Goal: Task Accomplishment & Management: Manage account settings

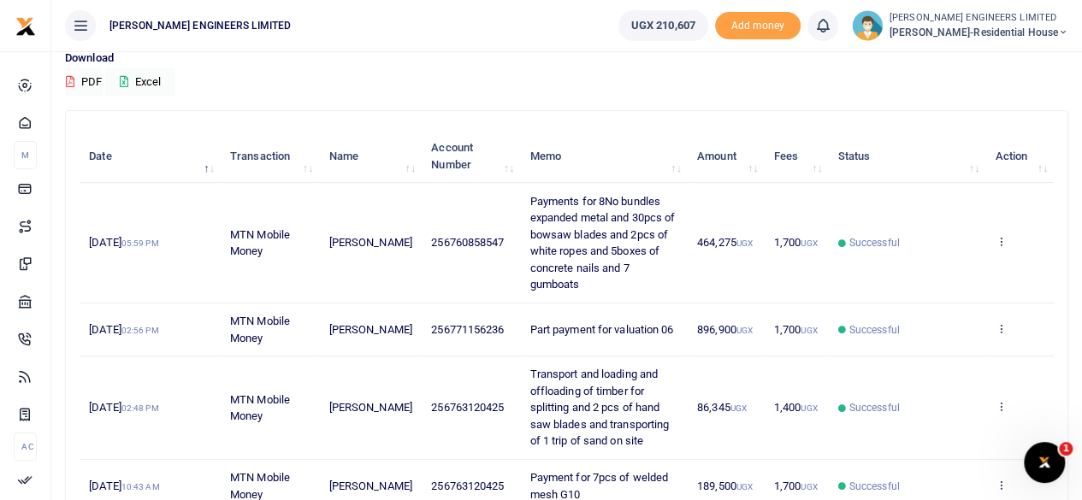
scroll to position [171, 0]
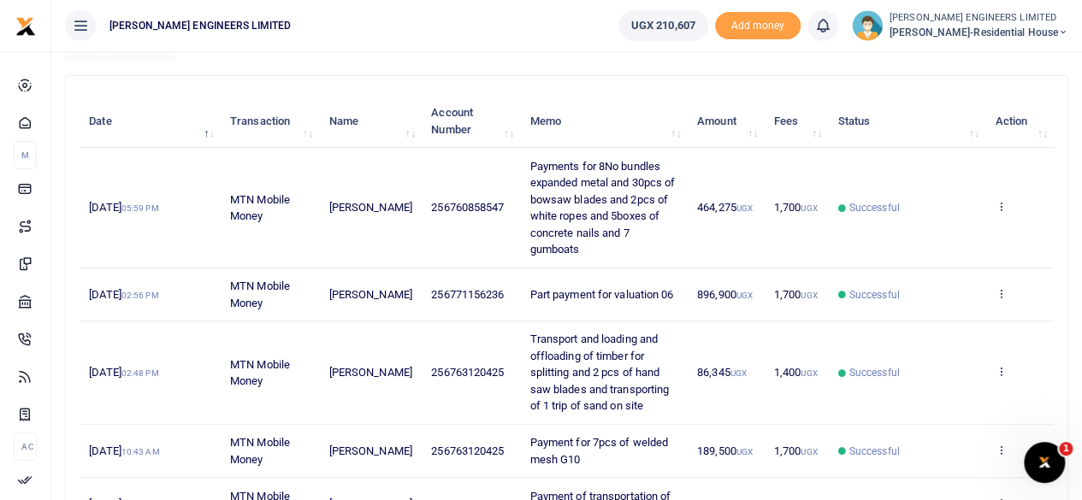
click at [1060, 32] on icon at bounding box center [1063, 33] width 10 height 12
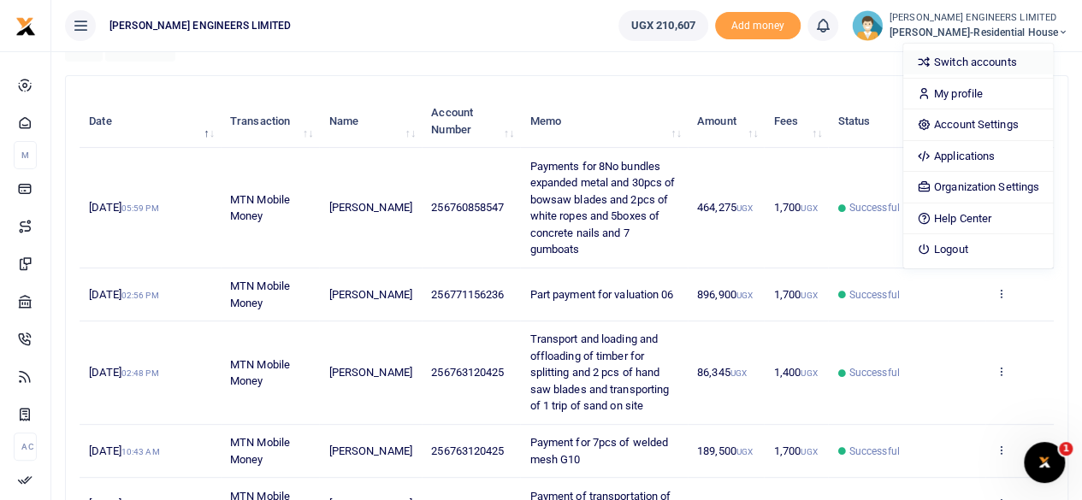
click at [1013, 58] on link "Switch accounts" at bounding box center [978, 62] width 150 height 24
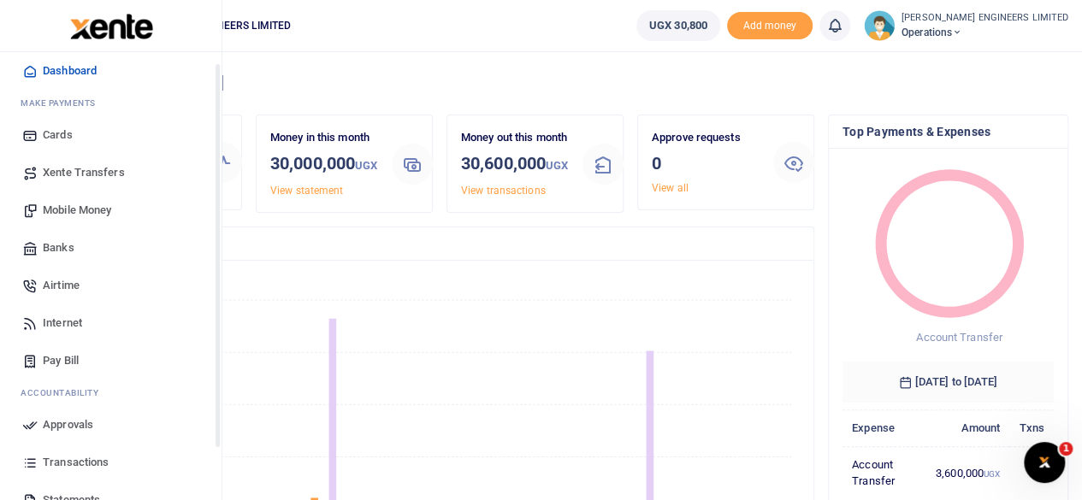
scroll to position [86, 0]
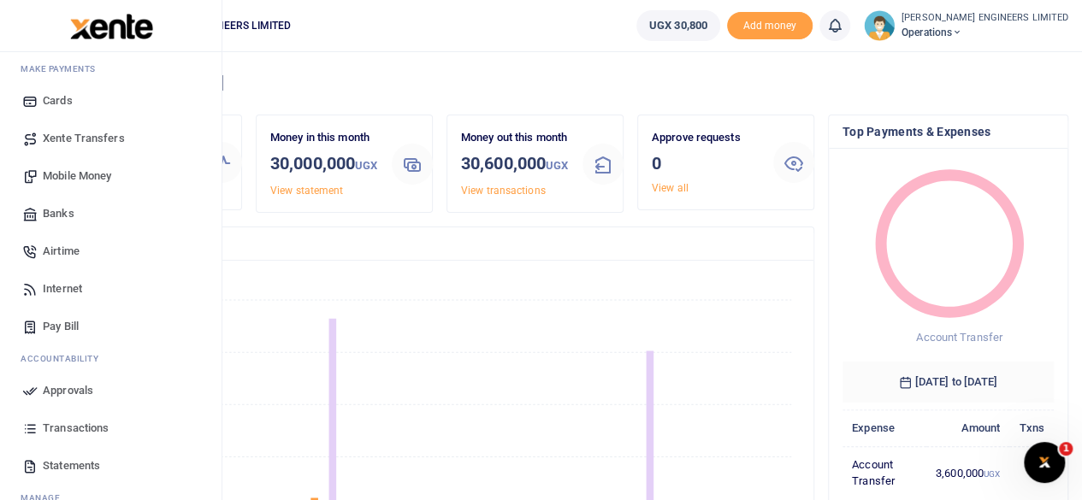
click at [70, 425] on span "Transactions" at bounding box center [76, 428] width 66 height 17
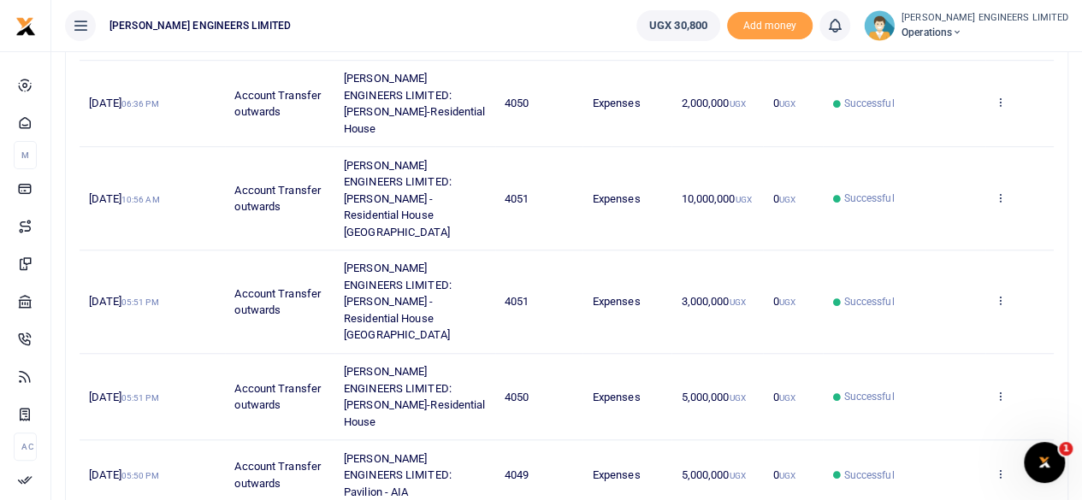
scroll to position [598, 0]
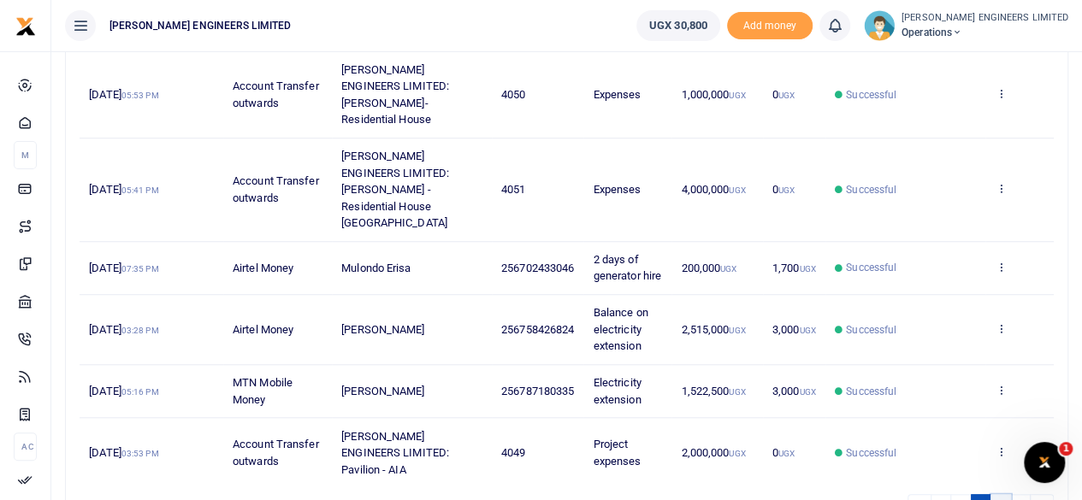
click at [1000, 494] on link "3" at bounding box center [1000, 505] width 21 height 23
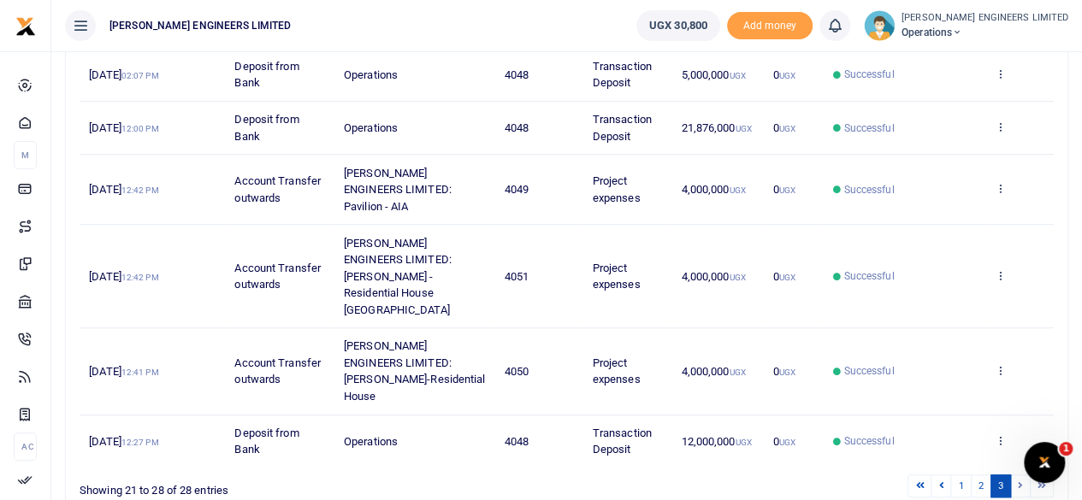
scroll to position [475, 0]
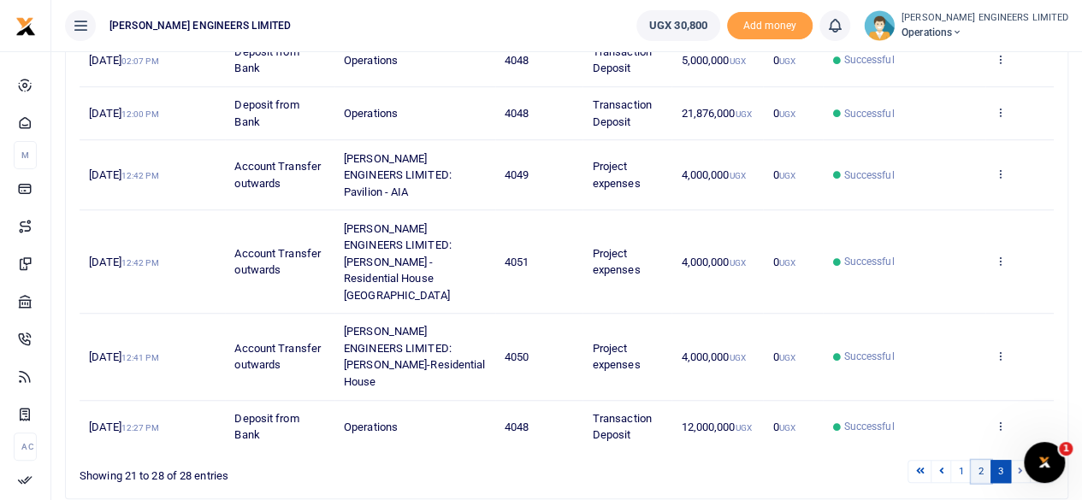
click at [986, 460] on link "2" at bounding box center [981, 471] width 21 height 23
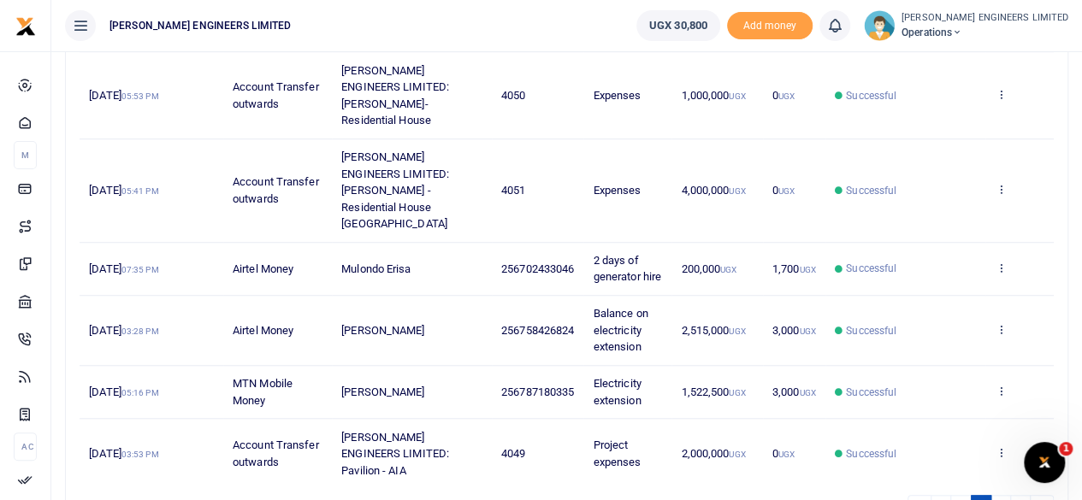
scroll to position [598, 0]
click at [1020, 499] on icon at bounding box center [1020, 504] width 5 height 9
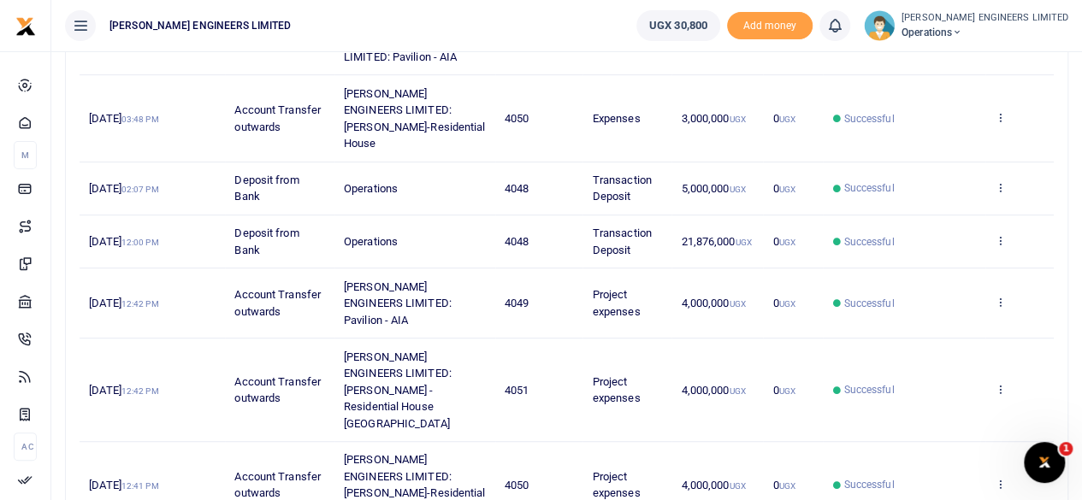
scroll to position [428, 0]
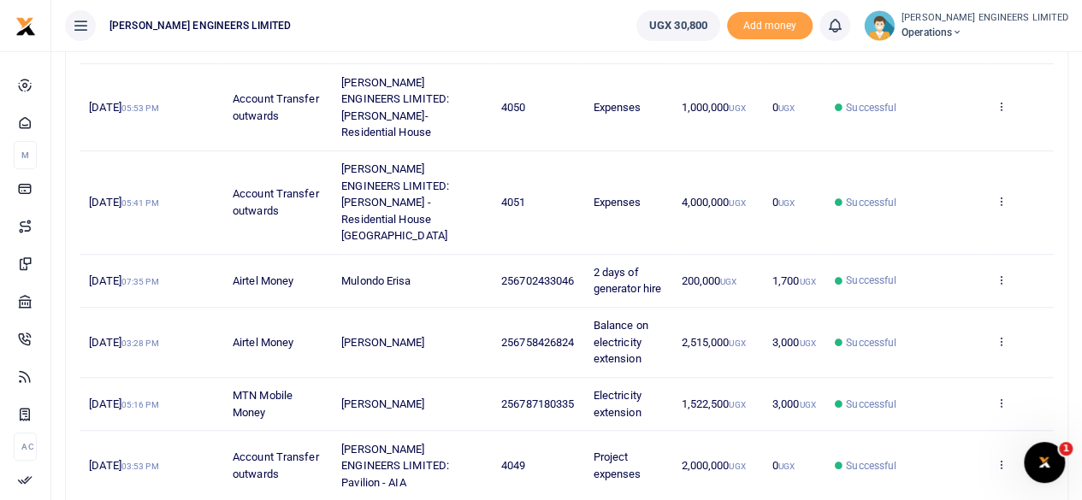
scroll to position [598, 0]
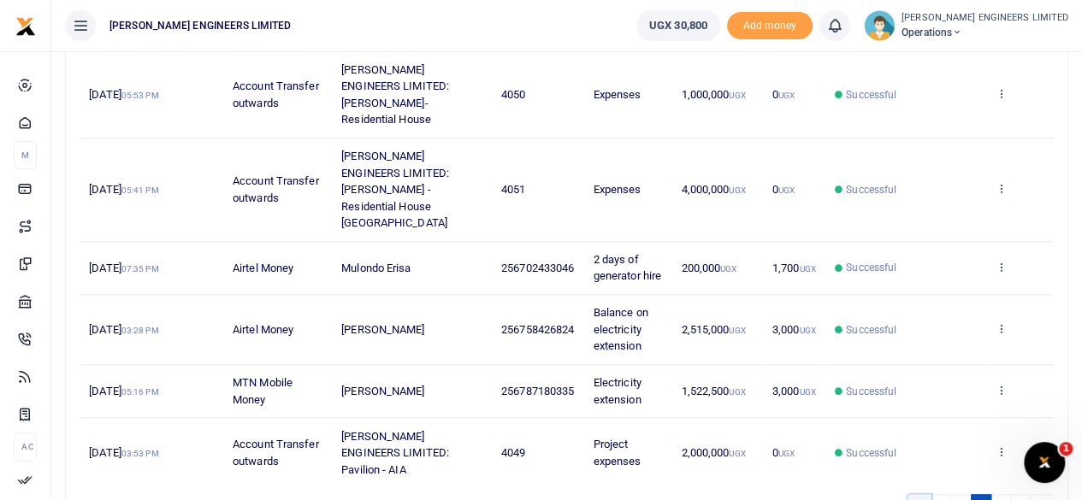
click at [924, 499] on icon at bounding box center [919, 504] width 9 height 9
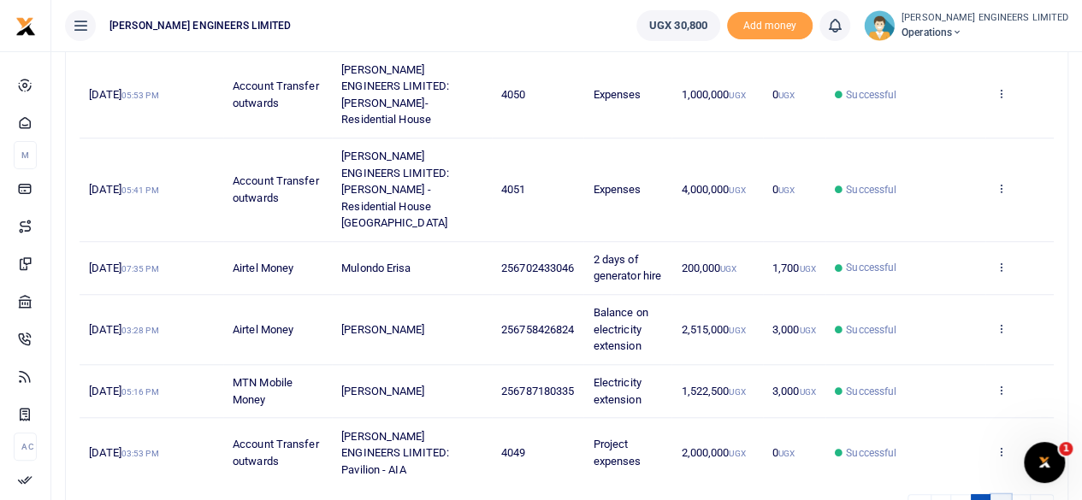
click at [1000, 494] on link "3" at bounding box center [1000, 505] width 21 height 23
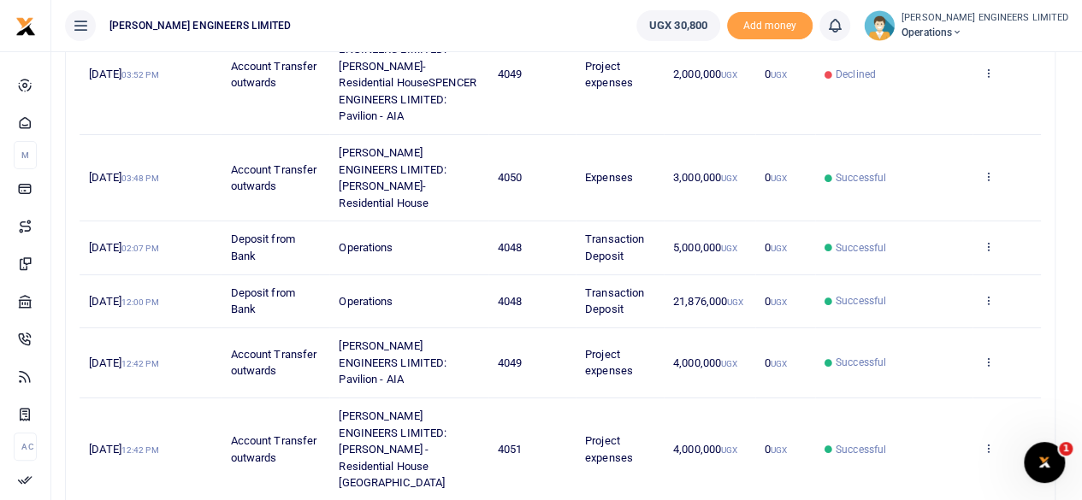
scroll to position [323, 0]
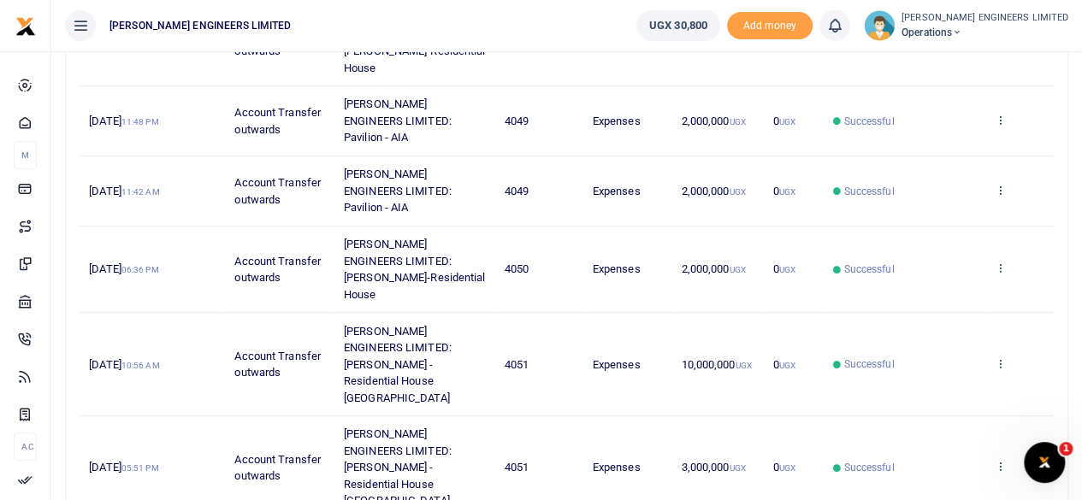
scroll to position [598, 0]
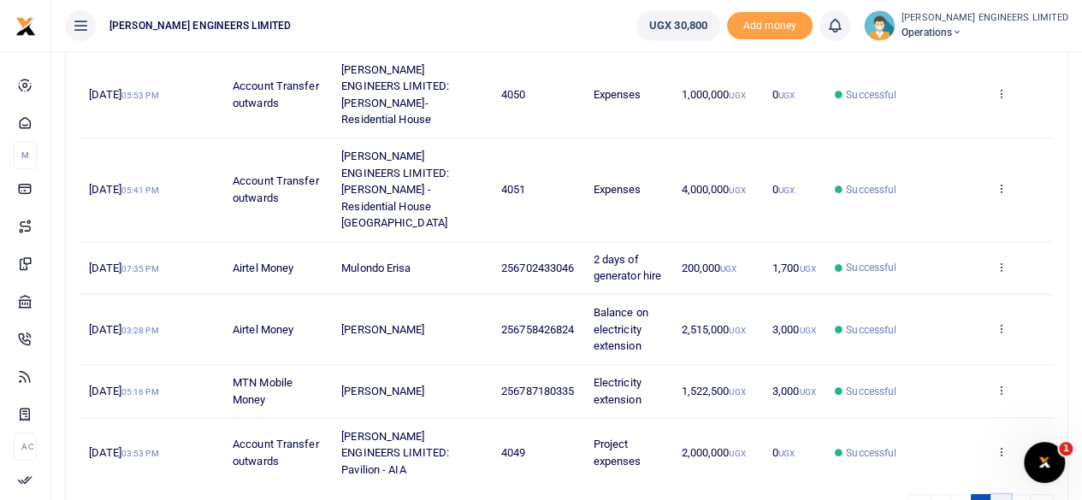
click at [1002, 494] on link "3" at bounding box center [1000, 505] width 21 height 23
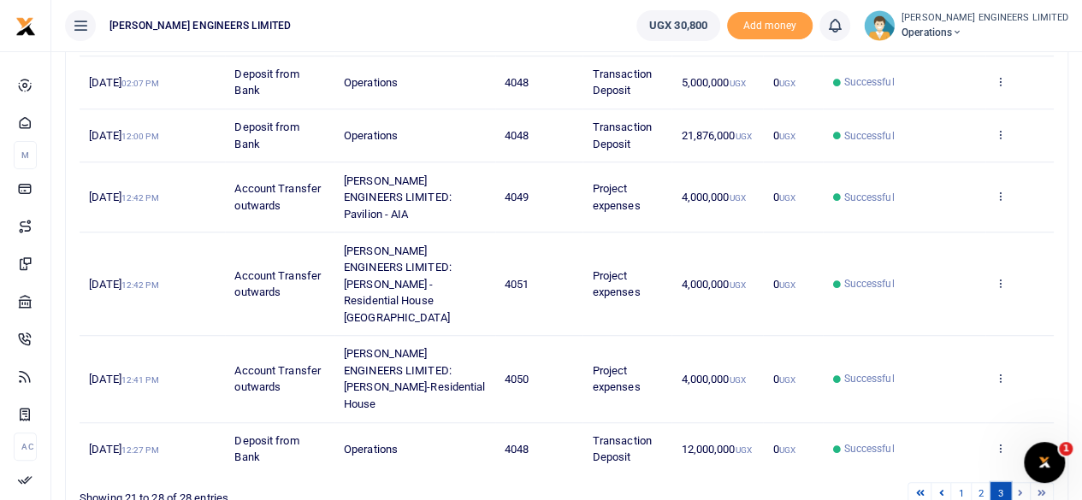
scroll to position [475, 0]
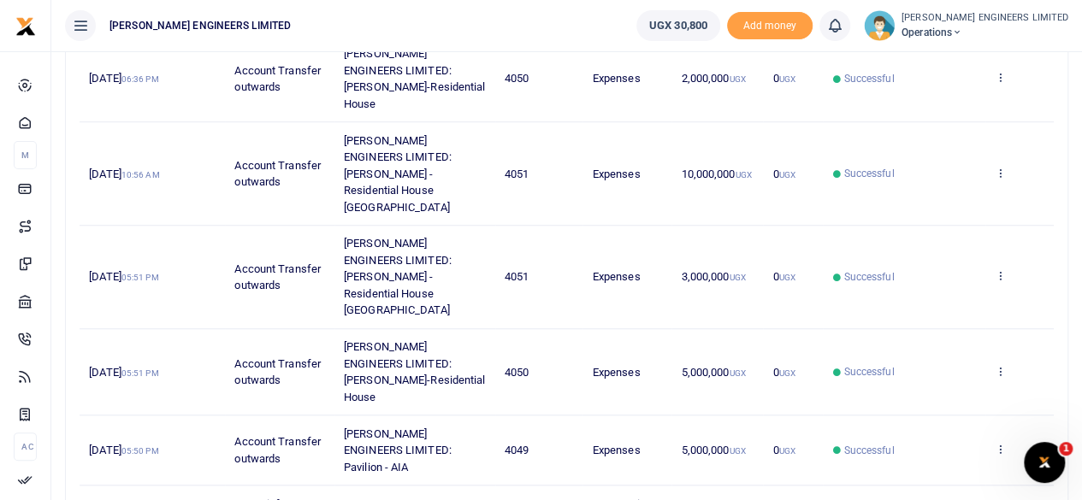
scroll to position [598, 0]
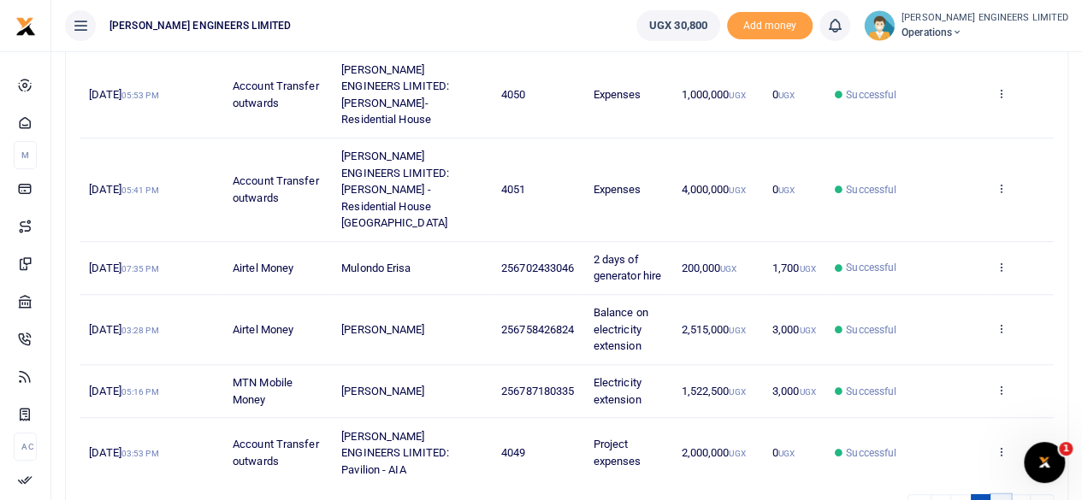
click at [1001, 494] on link "3" at bounding box center [1000, 505] width 21 height 23
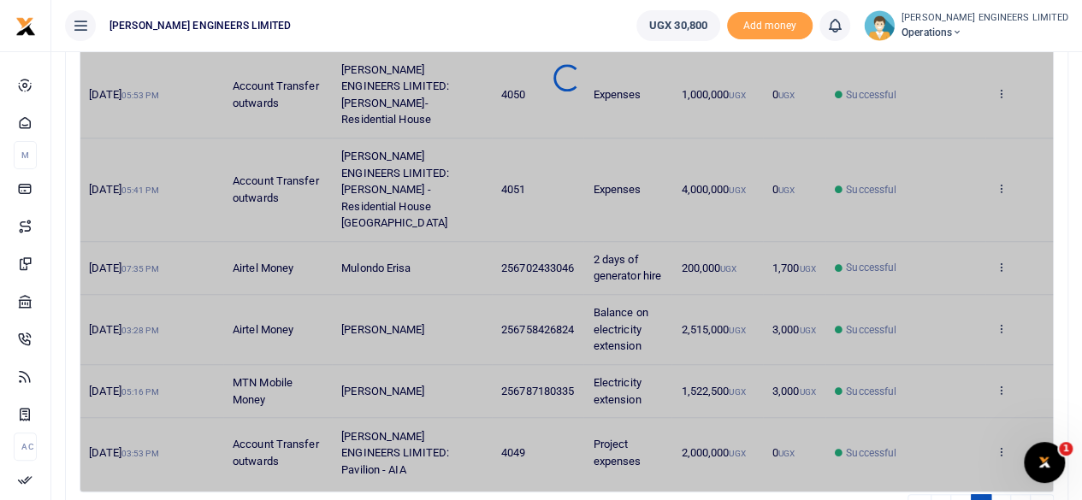
scroll to position [475, 0]
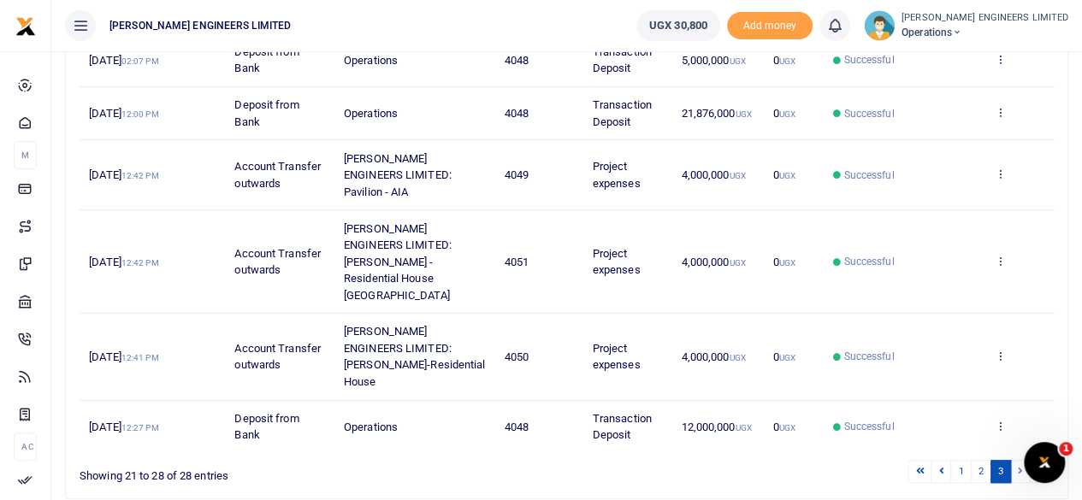
click at [1018, 460] on li at bounding box center [1021, 471] width 20 height 23
click at [1020, 460] on li at bounding box center [1021, 471] width 20 height 23
click at [1021, 460] on li at bounding box center [1021, 471] width 20 height 23
click at [1042, 460] on li at bounding box center [1041, 471] width 23 height 23
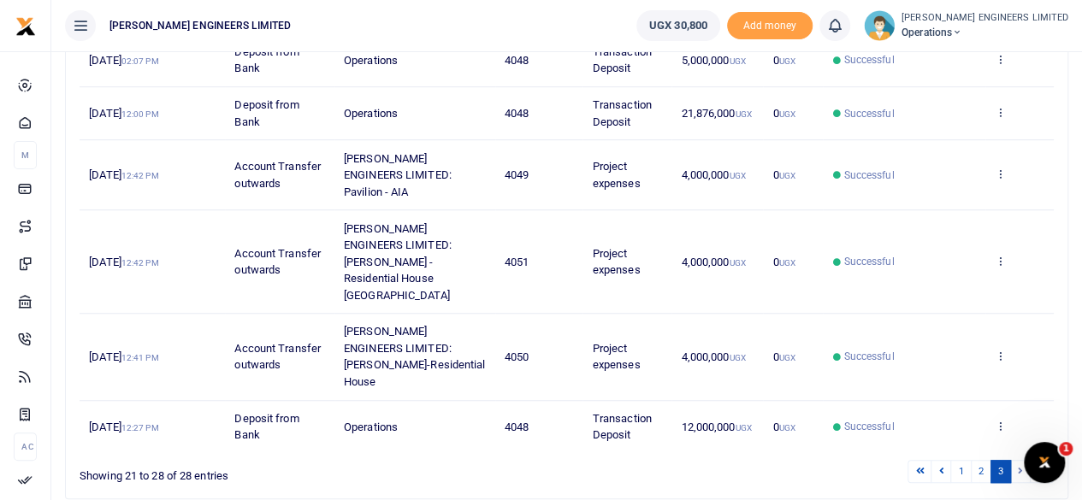
click at [1020, 460] on li at bounding box center [1021, 471] width 20 height 23
click at [982, 460] on link "2" at bounding box center [981, 471] width 21 height 23
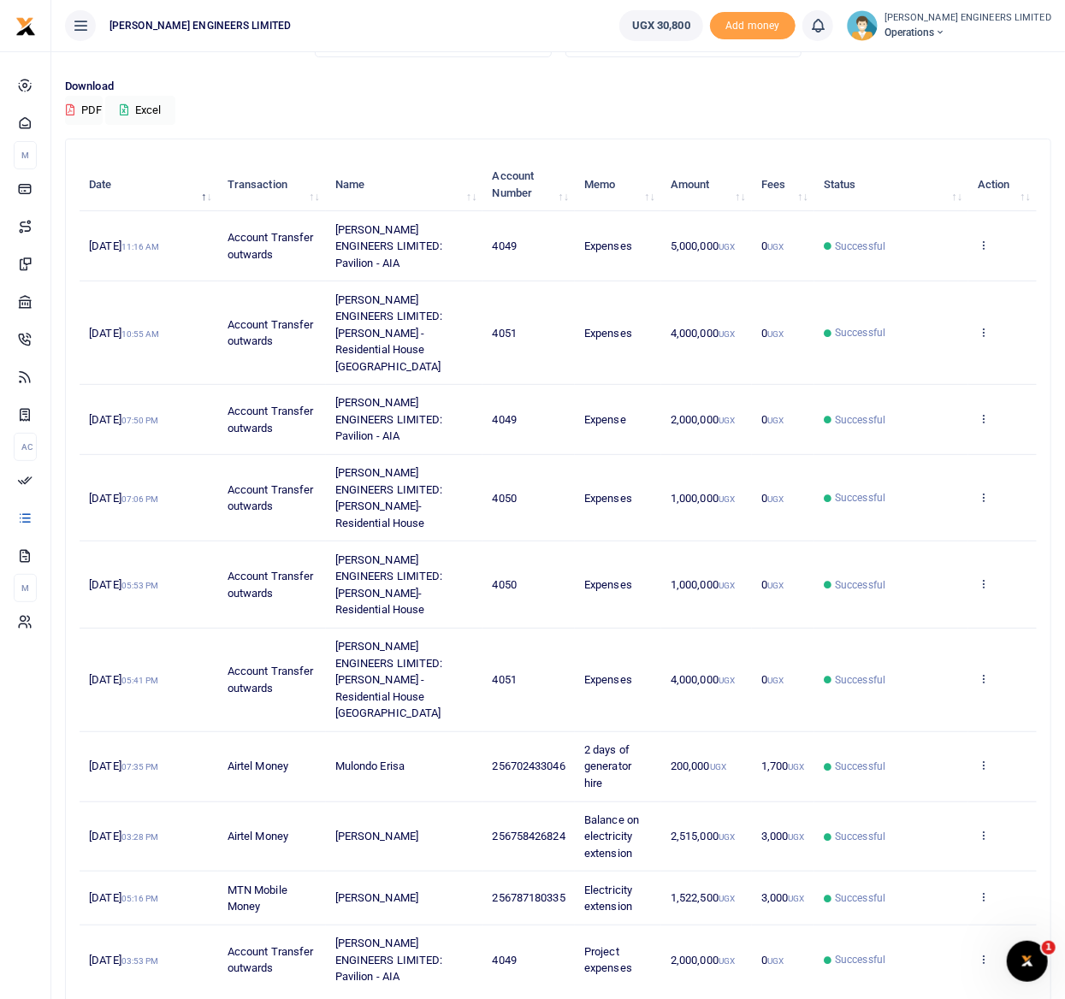
scroll to position [109, 0]
click at [901, 499] on icon at bounding box center [902, 1010] width 9 height 9
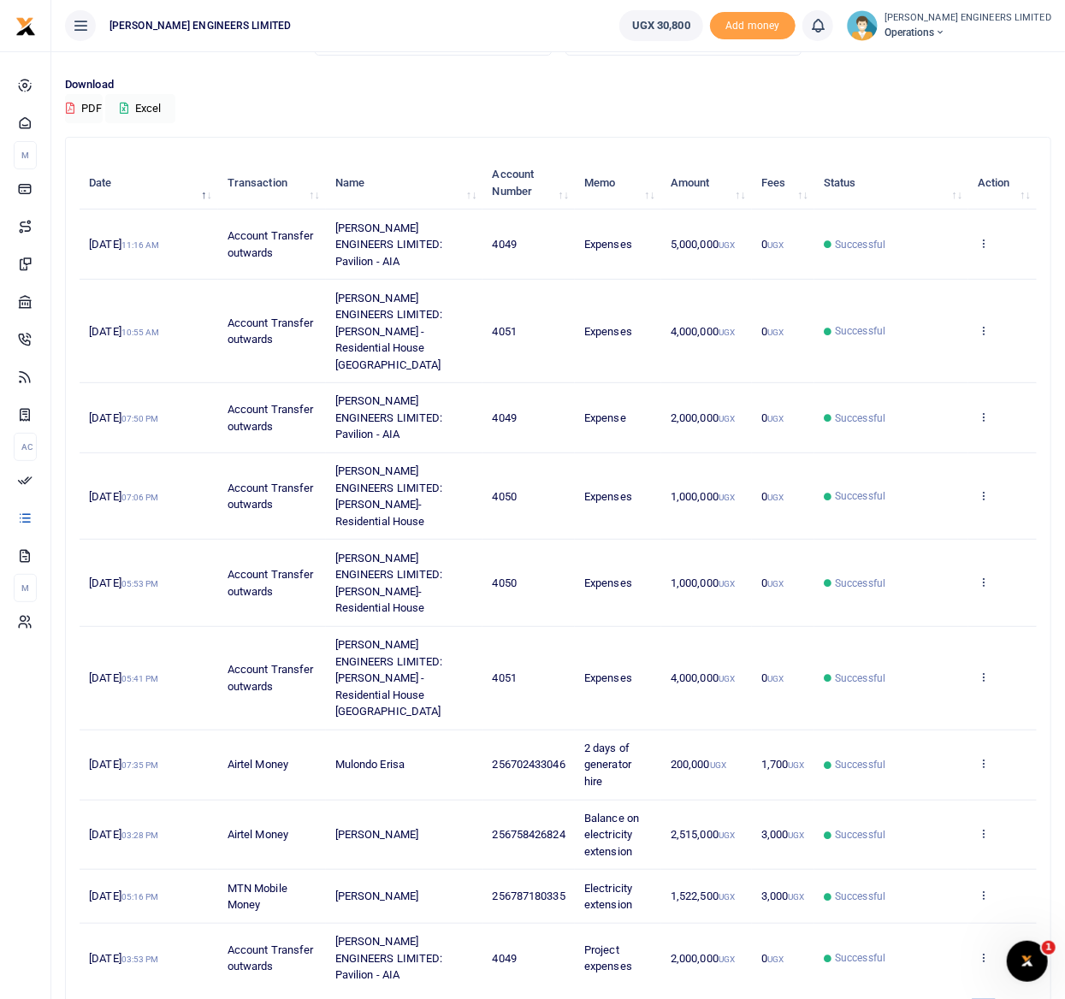
click at [980, 499] on link "3" at bounding box center [983, 1011] width 21 height 23
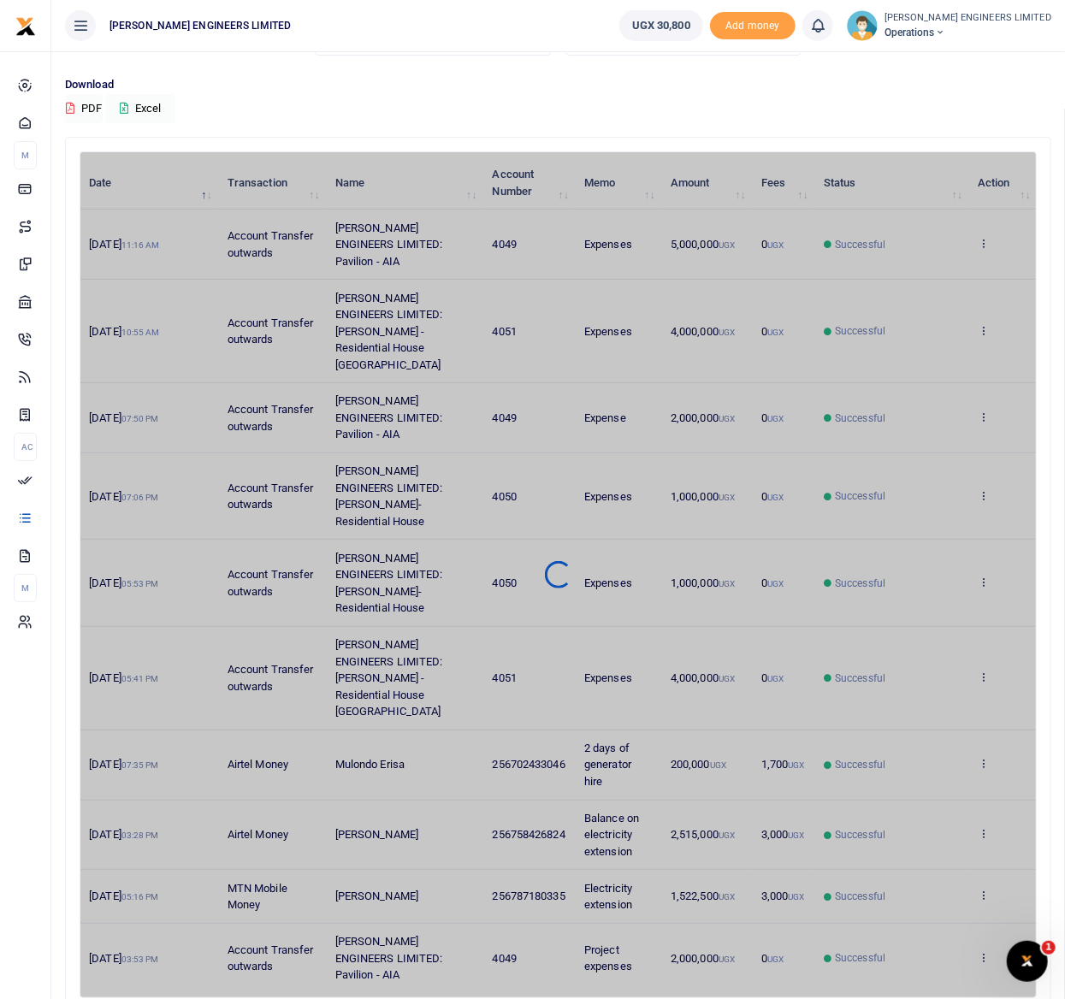
scroll to position [2, 0]
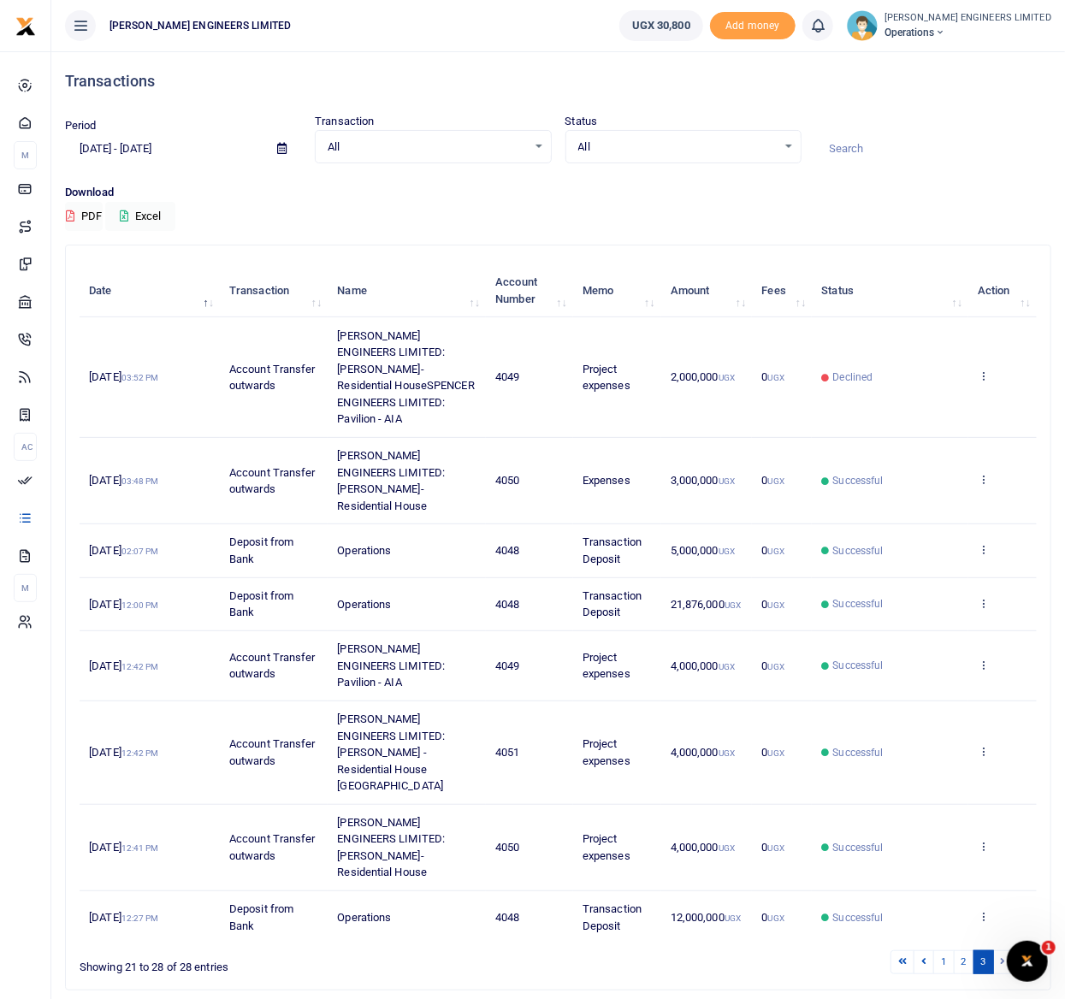
click at [999, 499] on li at bounding box center [1004, 961] width 20 height 23
click at [945, 31] on icon at bounding box center [940, 33] width 10 height 12
click at [966, 63] on link "Switch accounts" at bounding box center [935, 63] width 150 height 24
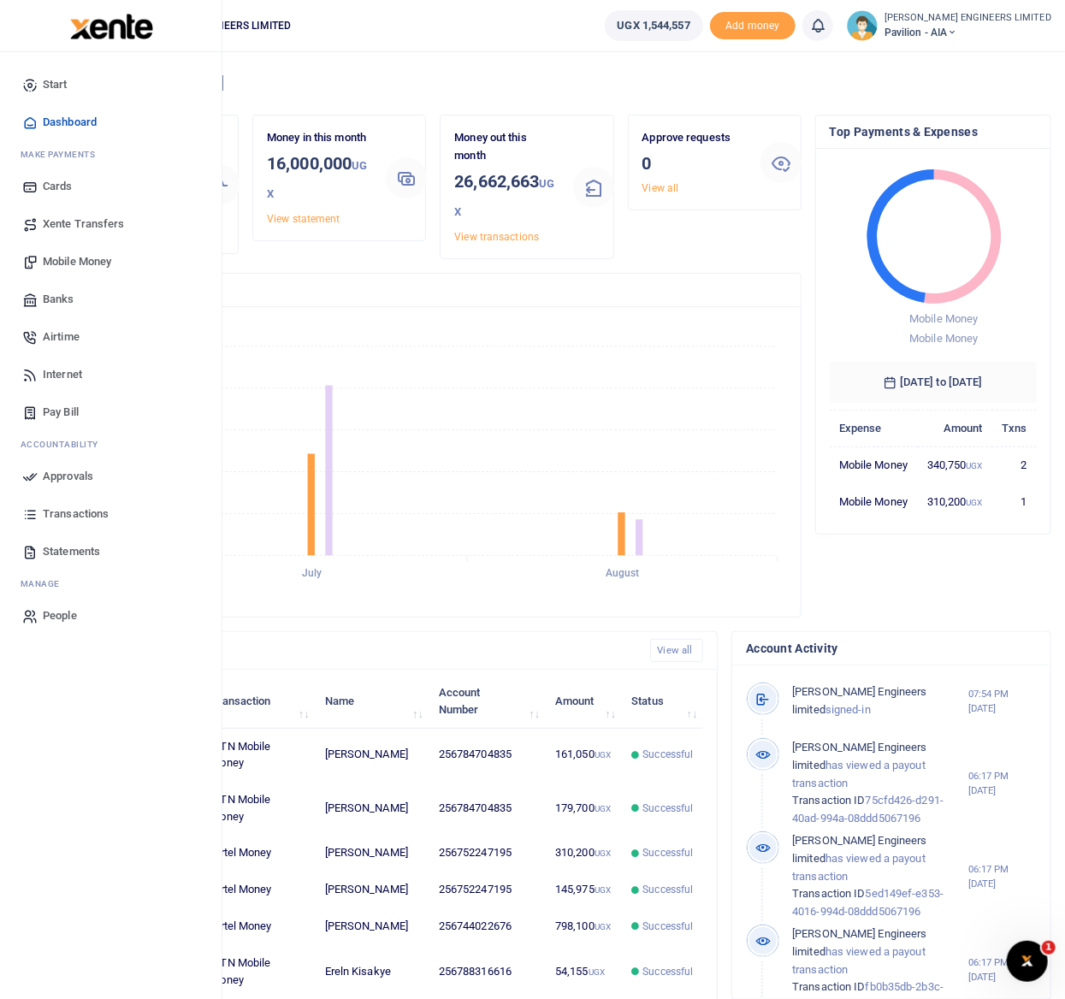
click at [74, 512] on span "Transactions" at bounding box center [76, 513] width 66 height 17
